Goal: Check status: Check status

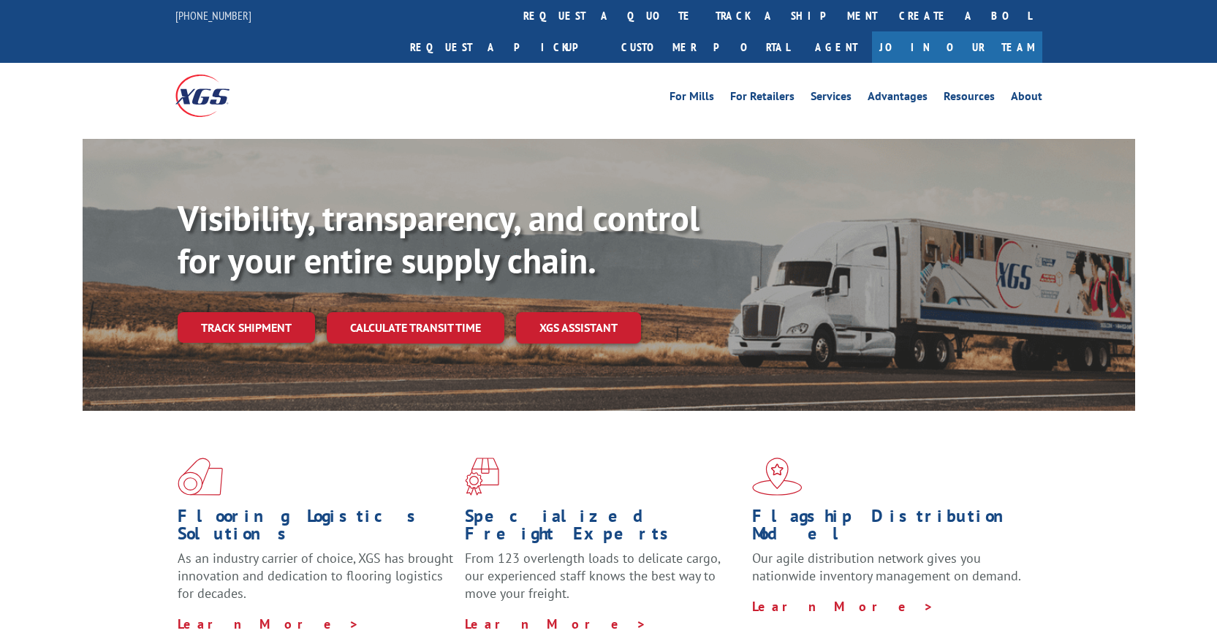
click at [270, 325] on div "Visibility, transparency, and control for your entire supply chain. Track shipm…" at bounding box center [657, 299] width 958 height 204
click at [261, 312] on link "Track shipment" at bounding box center [246, 327] width 137 height 31
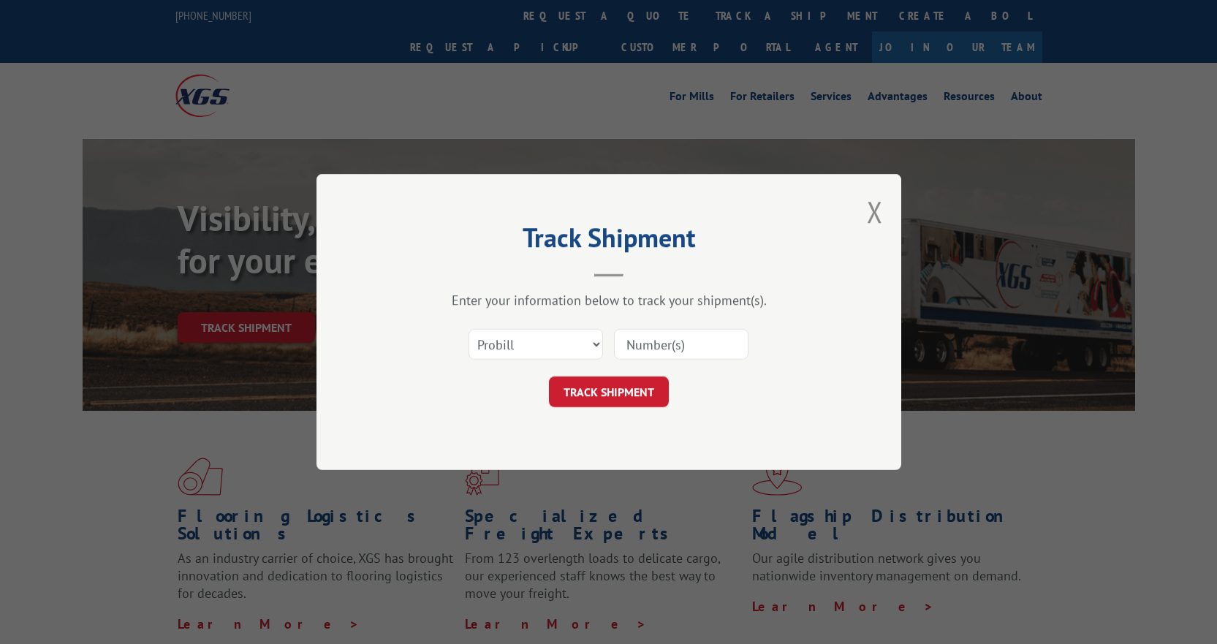
click at [653, 341] on input at bounding box center [681, 344] width 135 height 31
paste input "2843387"
type input "2843387"
click at [619, 381] on button "TRACK SHIPMENT" at bounding box center [609, 392] width 120 height 31
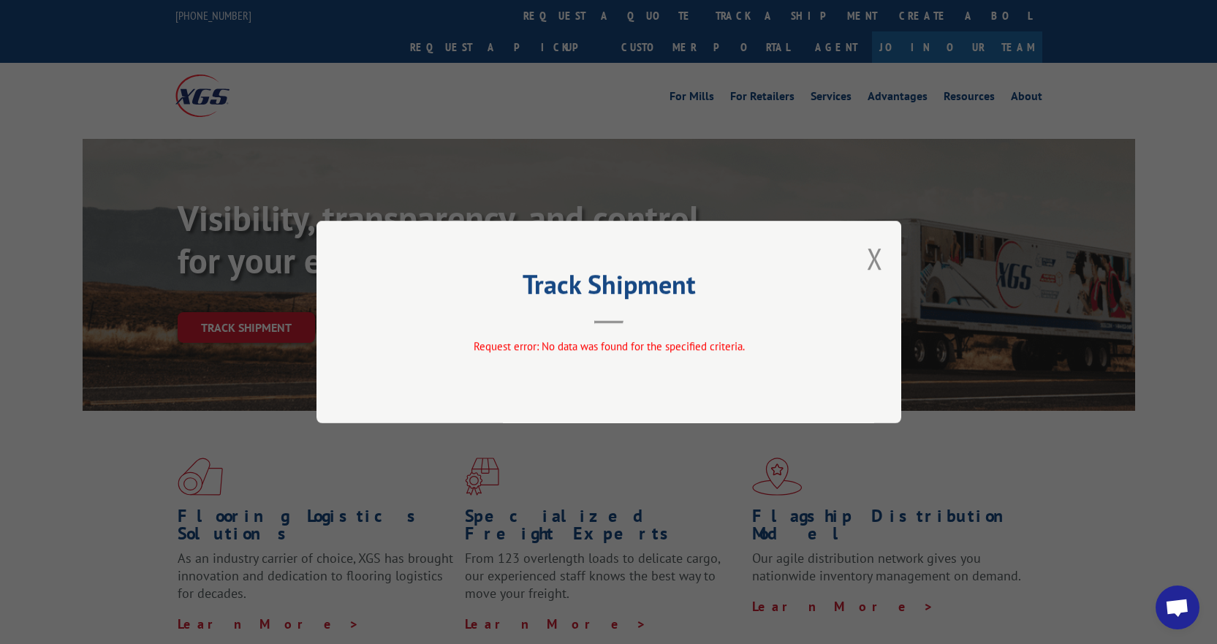
drag, startPoint x: 866, startPoint y: 254, endPoint x: 808, endPoint y: 311, distance: 81.7
click at [866, 254] on div "Track Shipment Request error: No data was found for the specified criteria." at bounding box center [609, 322] width 585 height 203
drag, startPoint x: 874, startPoint y: 257, endPoint x: 855, endPoint y: 275, distance: 25.9
click at [874, 256] on button "Close modal" at bounding box center [875, 258] width 16 height 39
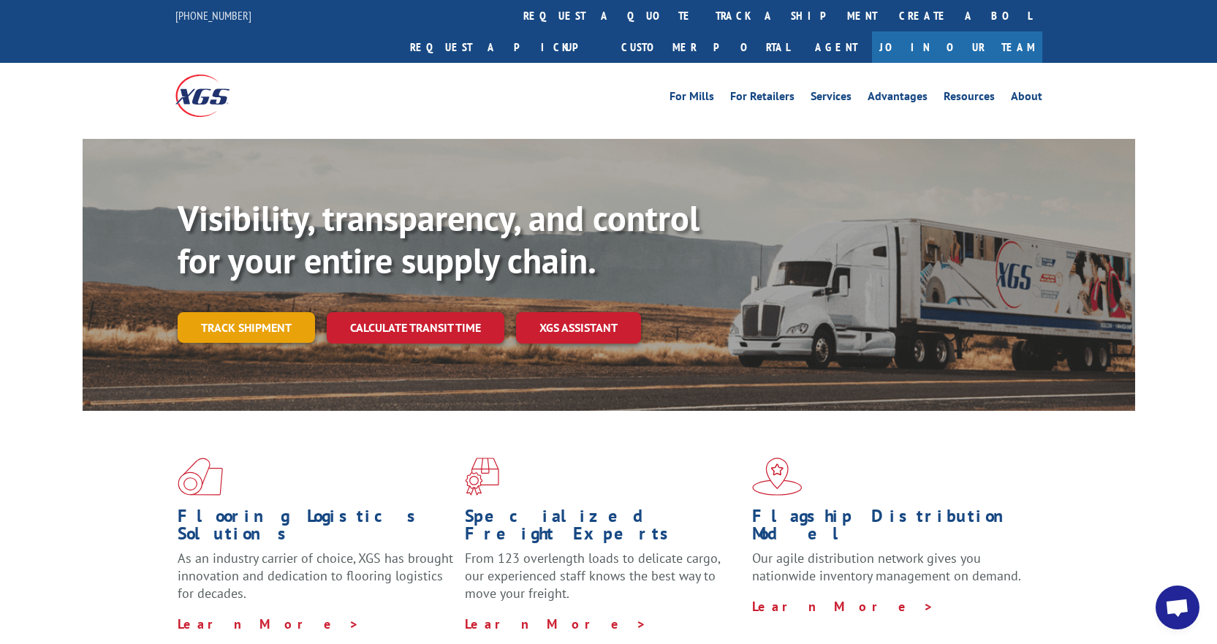
click at [265, 312] on link "Track shipment" at bounding box center [246, 327] width 137 height 31
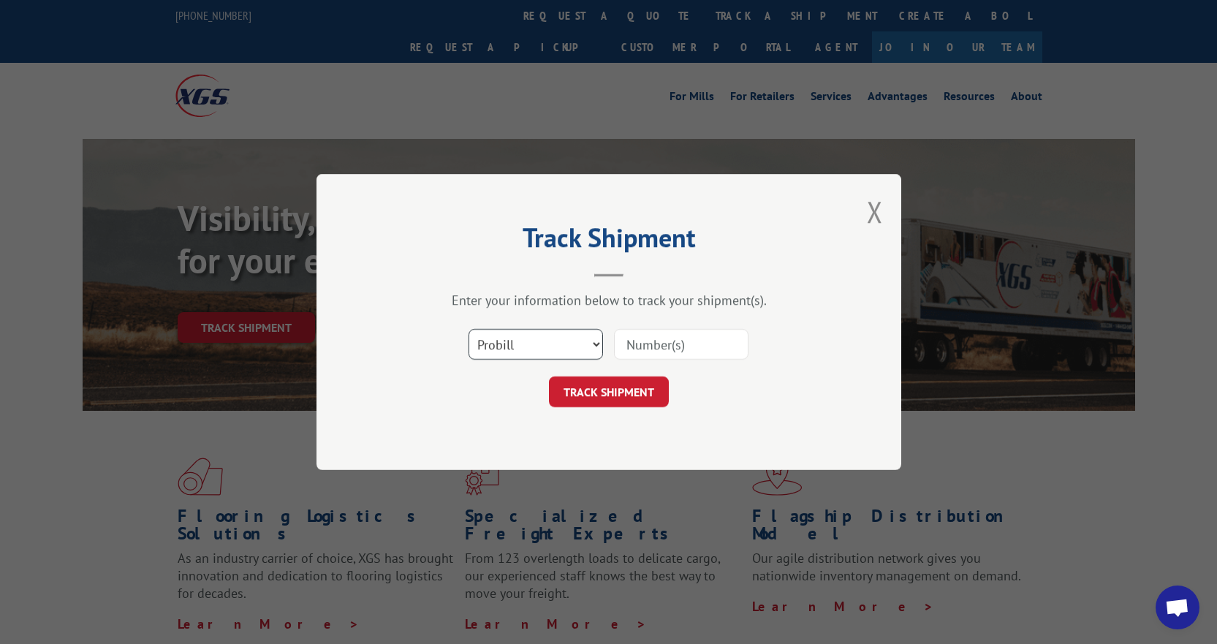
click at [558, 347] on select "Select category... Probill BOL PO" at bounding box center [536, 344] width 135 height 31
select select "bol"
click at [469, 329] on select "Select category... Probill BOL PO" at bounding box center [536, 344] width 135 height 31
click at [654, 361] on div at bounding box center [681, 345] width 135 height 34
click at [660, 348] on input at bounding box center [681, 344] width 135 height 31
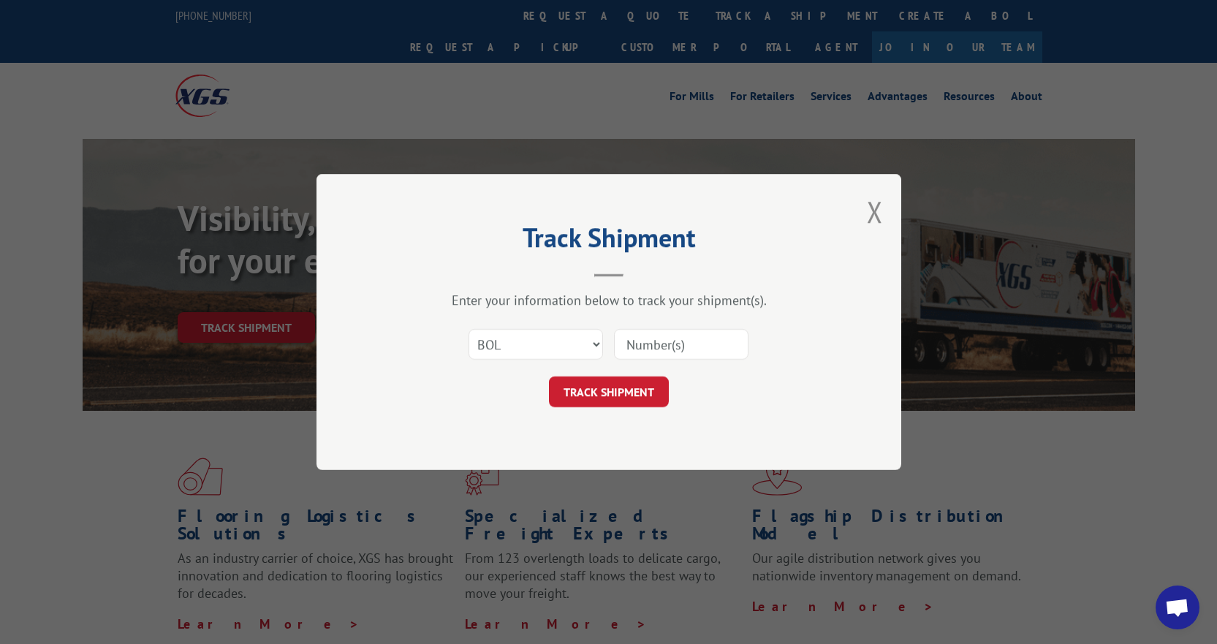
paste input "2843387"
type input "2843387"
click at [611, 395] on button "TRACK SHIPMENT" at bounding box center [609, 392] width 120 height 31
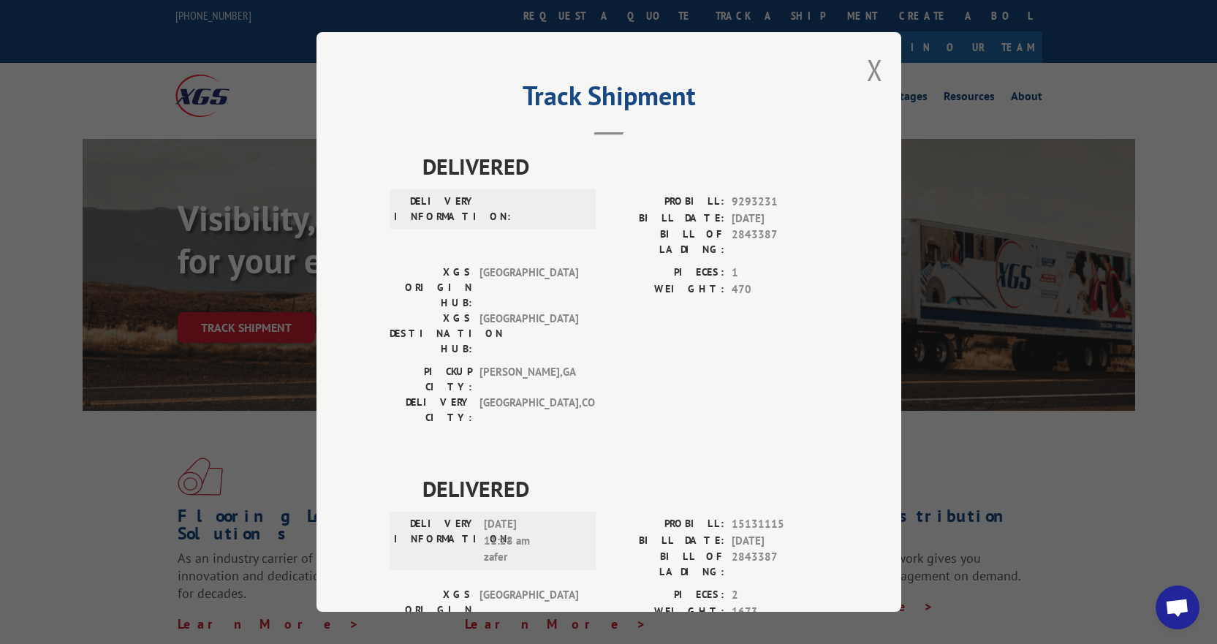
click at [762, 200] on span "9293231" at bounding box center [780, 202] width 97 height 17
drag, startPoint x: 771, startPoint y: 201, endPoint x: 726, endPoint y: 209, distance: 46.0
click at [732, 209] on span "9293231" at bounding box center [780, 202] width 97 height 17
copy span "9293231"
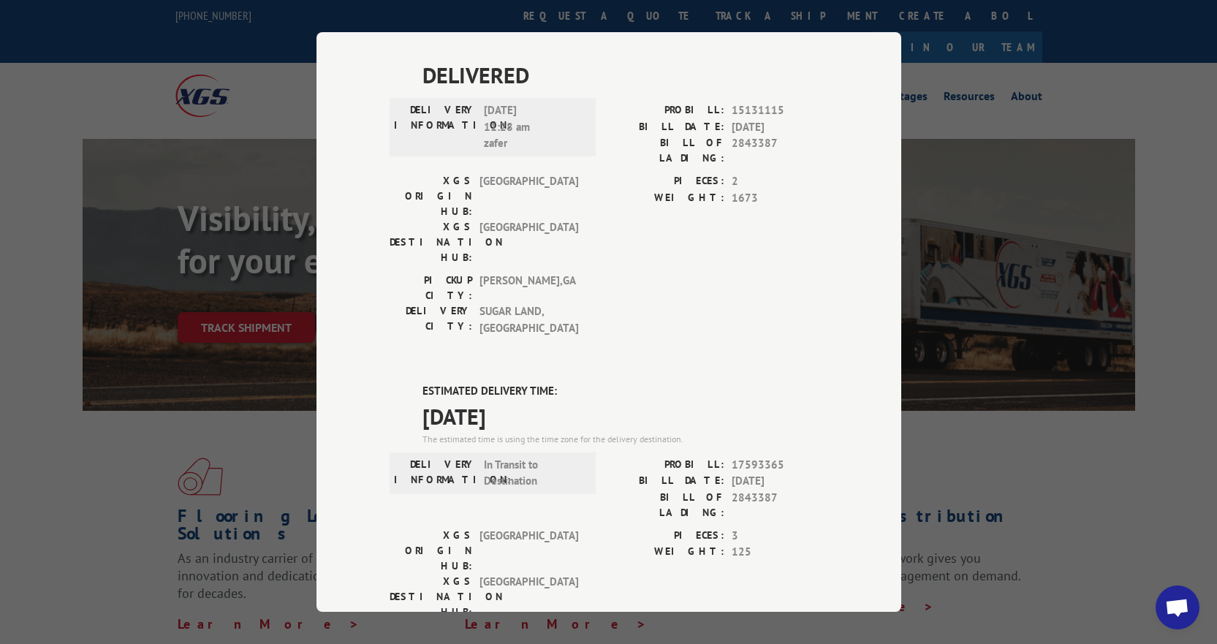
scroll to position [439, 0]
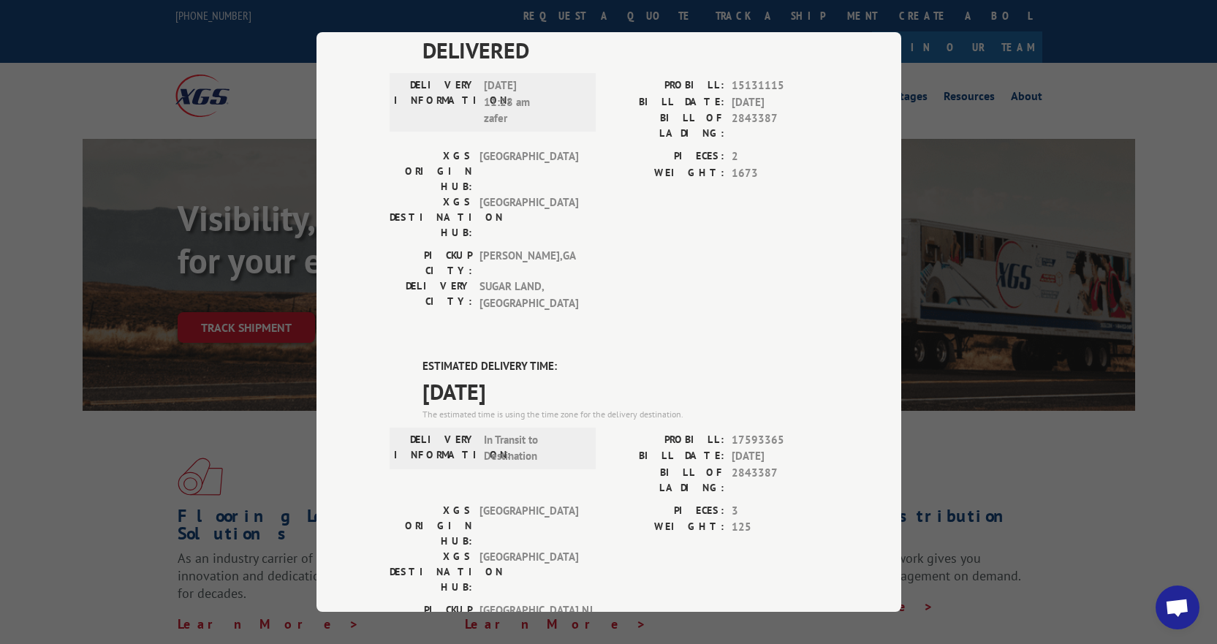
click at [746, 465] on span "2843387" at bounding box center [780, 480] width 97 height 31
copy span "2843387"
click at [774, 432] on span "17593365" at bounding box center [780, 440] width 97 height 17
click at [777, 432] on span "17593365" at bounding box center [780, 440] width 97 height 17
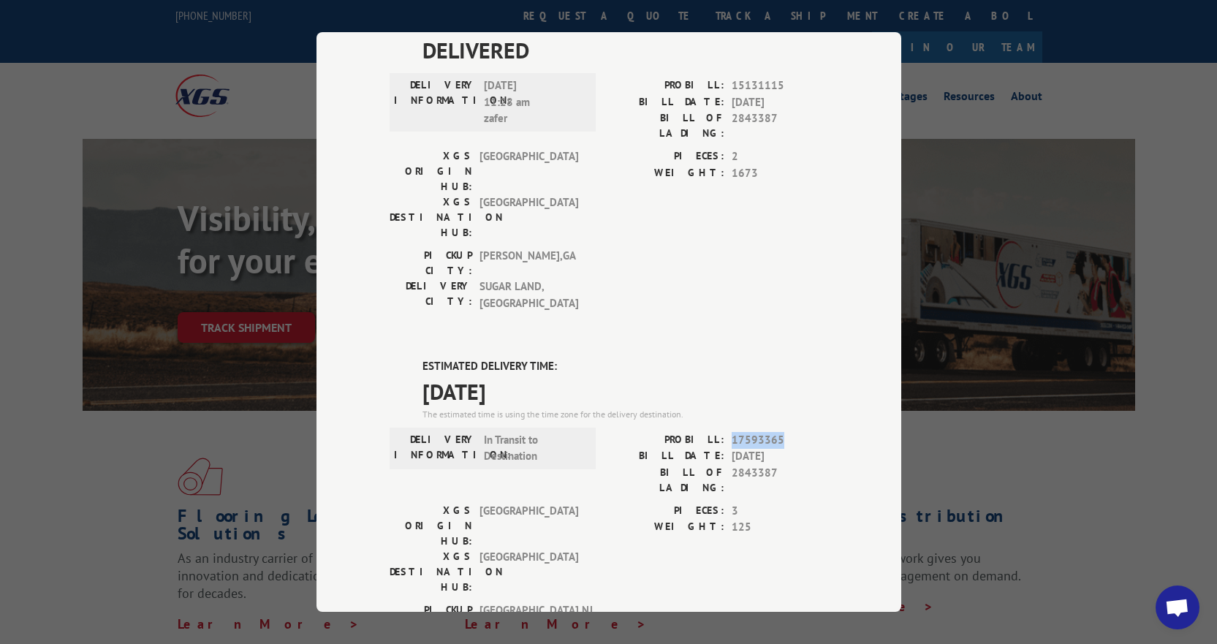
drag, startPoint x: 782, startPoint y: 282, endPoint x: 728, endPoint y: 284, distance: 54.9
click at [732, 432] on span "17593365" at bounding box center [780, 440] width 97 height 17
copy span "17593365"
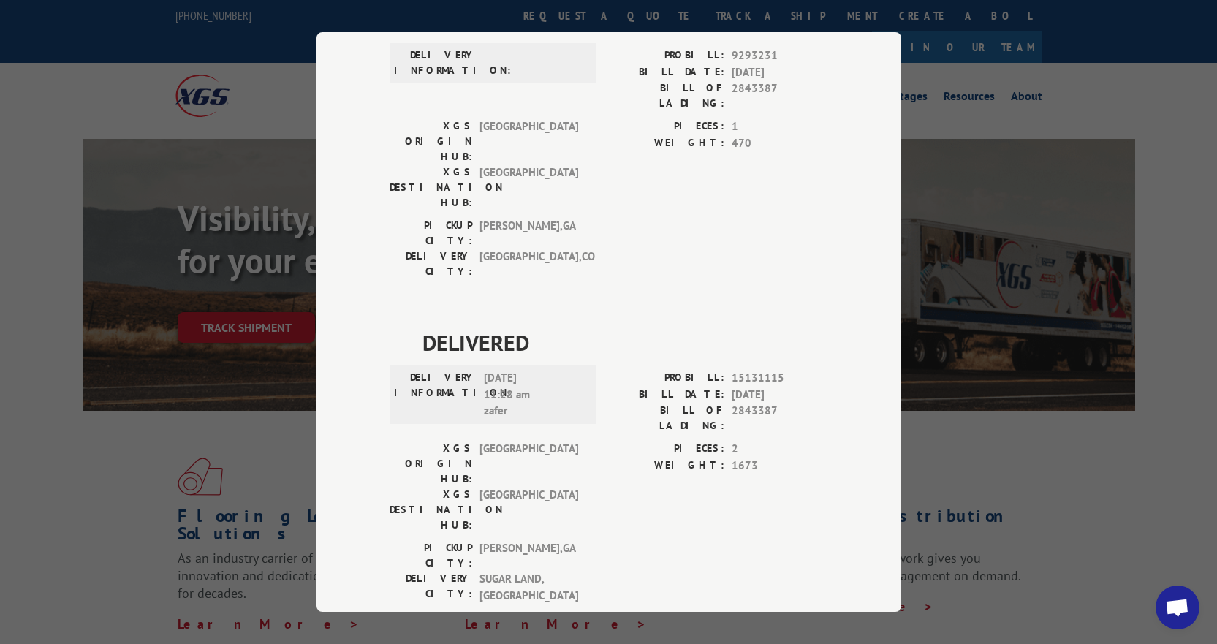
scroll to position [0, 0]
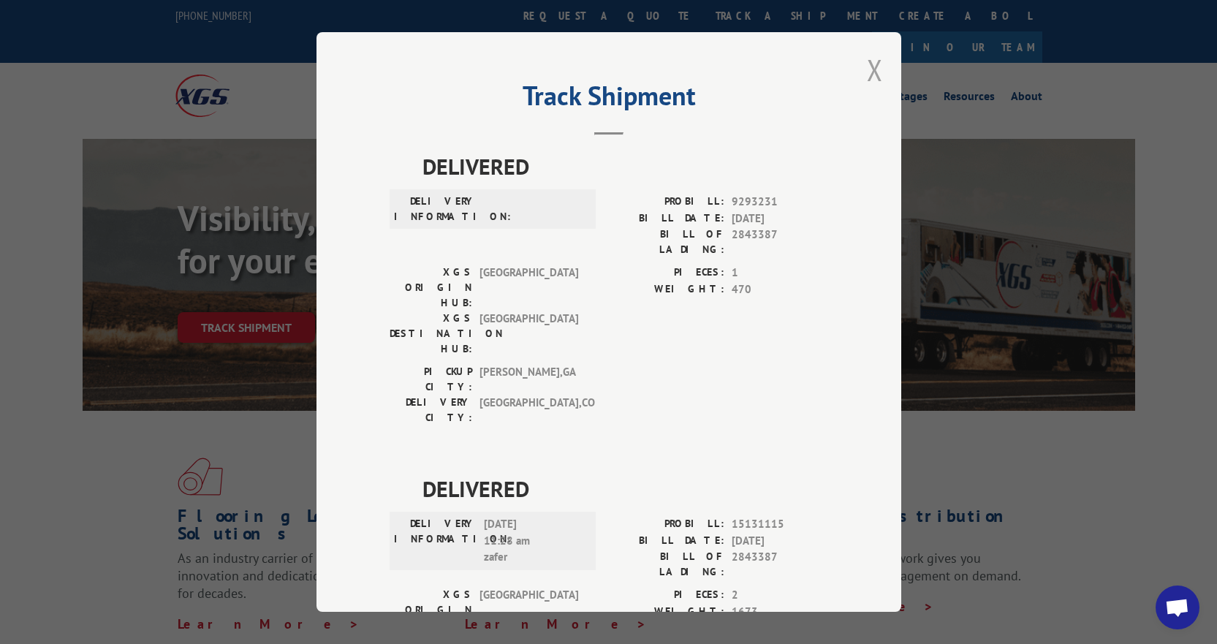
click at [875, 72] on button "Close modal" at bounding box center [875, 69] width 16 height 39
